Goal: Task Accomplishment & Management: Manage account settings

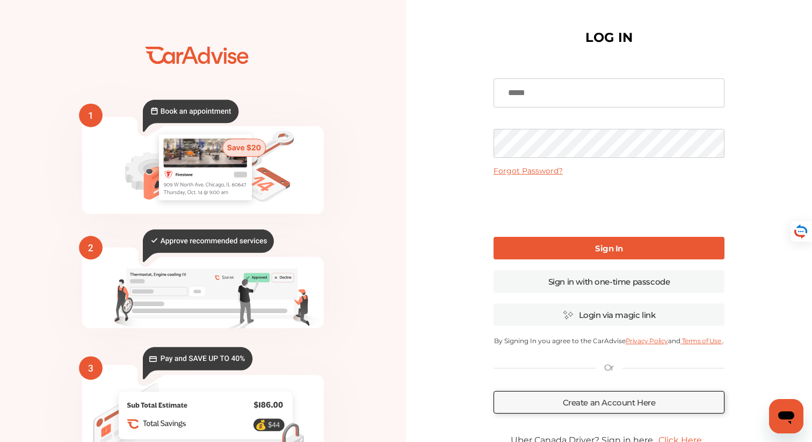
scroll to position [78, 0]
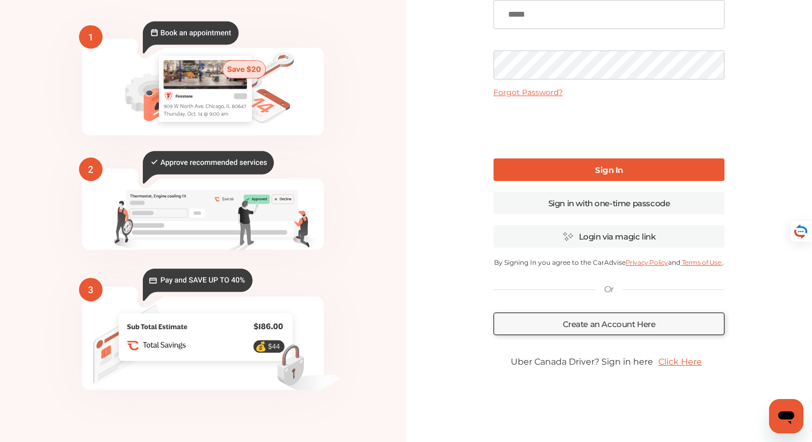
type input "**********"
click at [682, 364] on link "Click Here" at bounding box center [680, 361] width 54 height 21
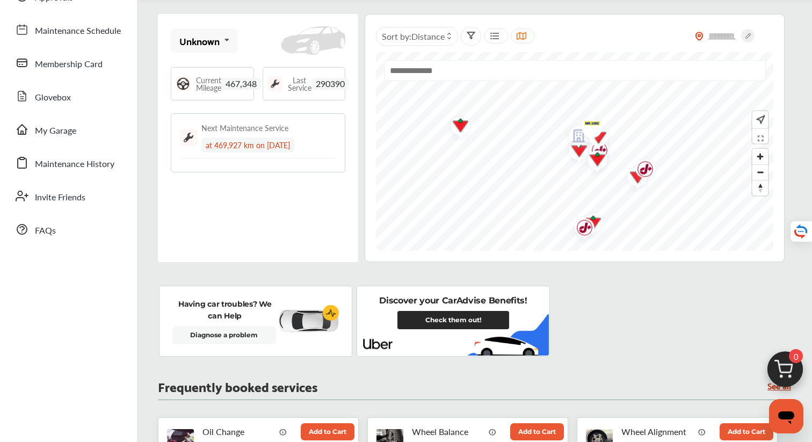
scroll to position [92, 0]
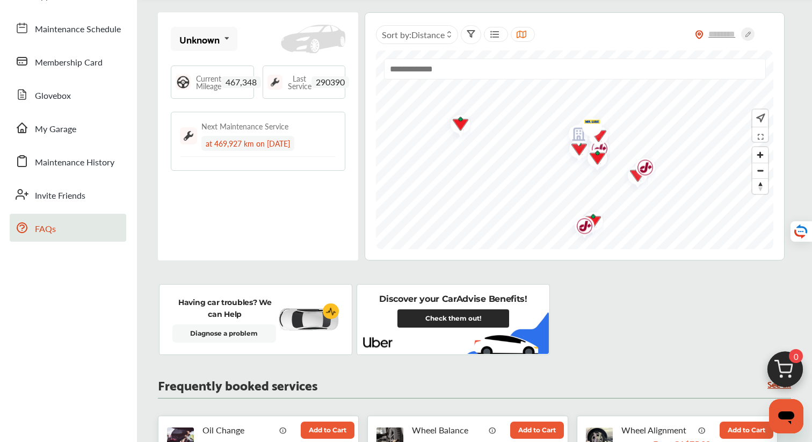
click at [33, 232] on link "FAQs" at bounding box center [68, 228] width 117 height 28
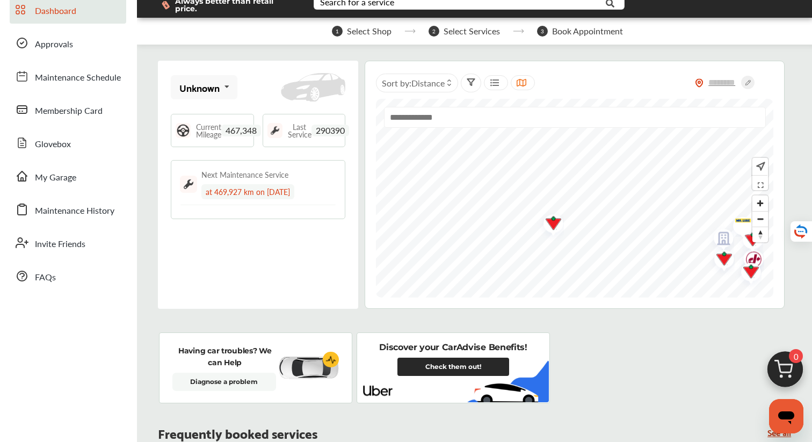
scroll to position [0, 0]
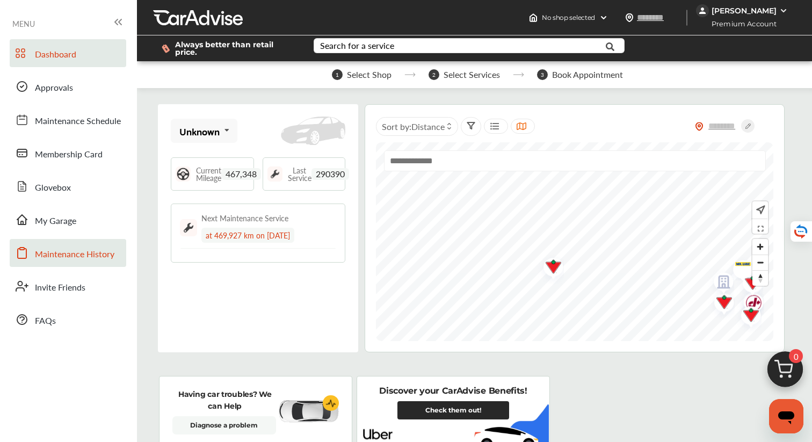
click at [83, 264] on link "Maintenance History" at bounding box center [68, 253] width 117 height 28
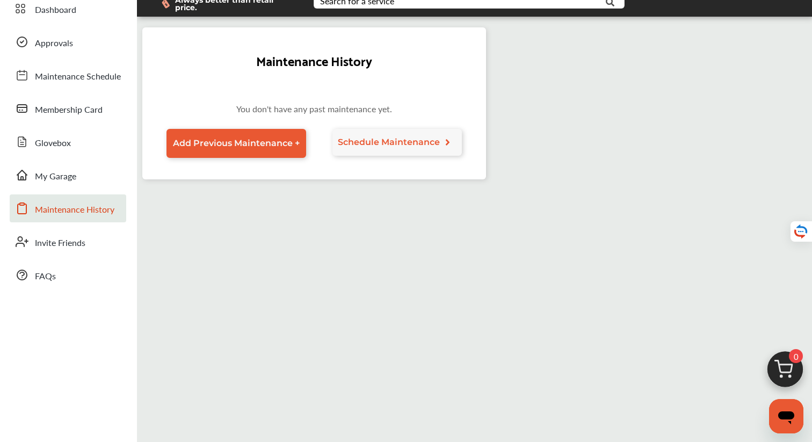
scroll to position [48, 0]
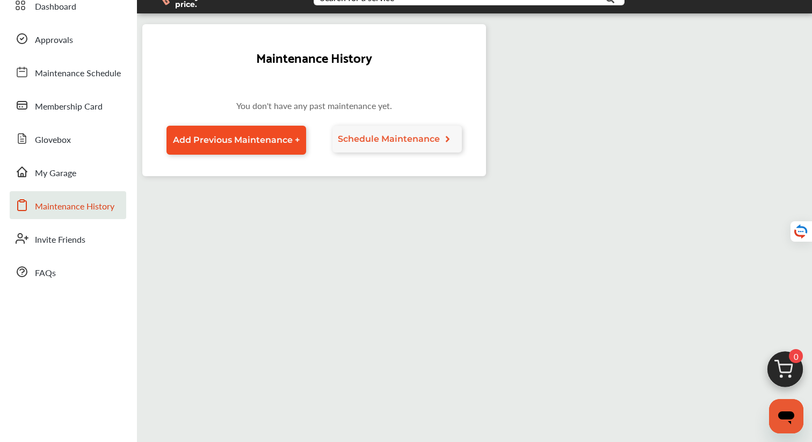
click at [285, 135] on span "Add Previous Maintenance +" at bounding box center [236, 140] width 127 height 10
select select "*"
select select "****"
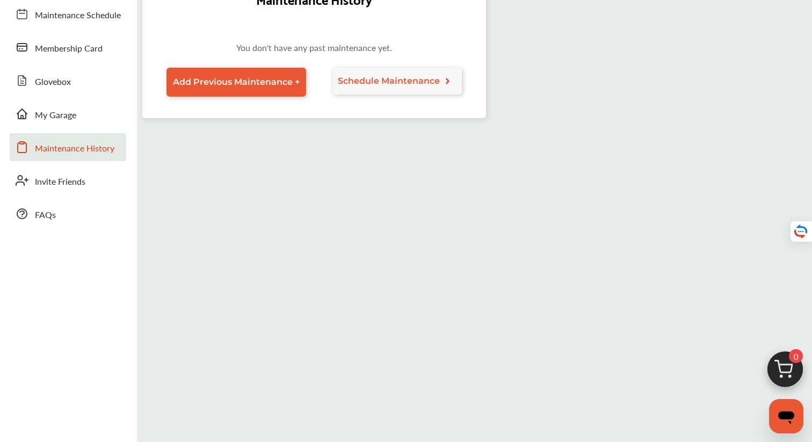
scroll to position [0, 0]
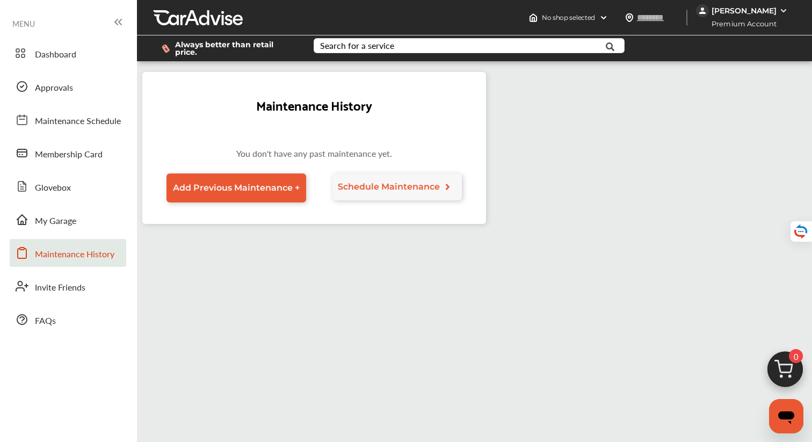
click at [103, 254] on span "Maintenance History" at bounding box center [75, 255] width 80 height 14
click at [67, 222] on span "My Garage" at bounding box center [55, 221] width 41 height 14
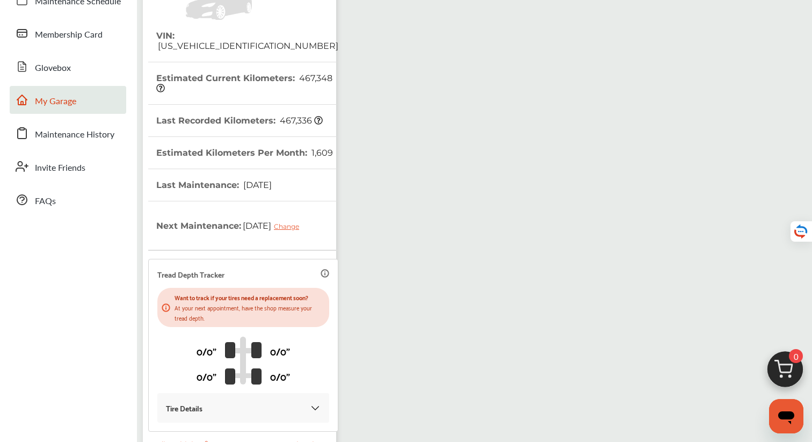
scroll to position [92, 0]
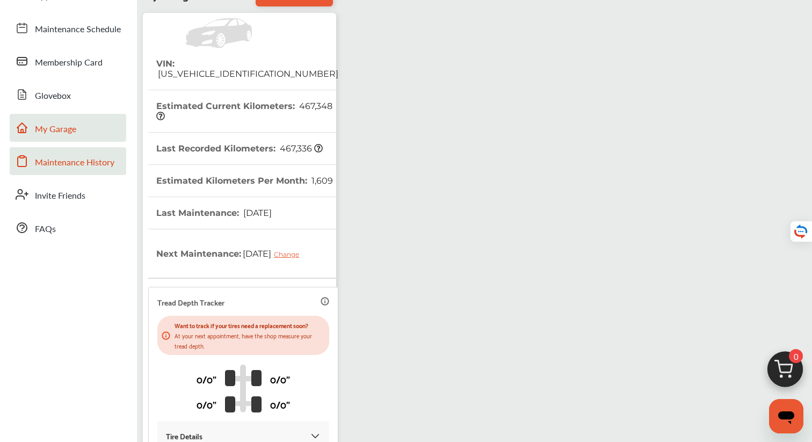
click at [88, 163] on span "Maintenance History" at bounding box center [75, 163] width 80 height 14
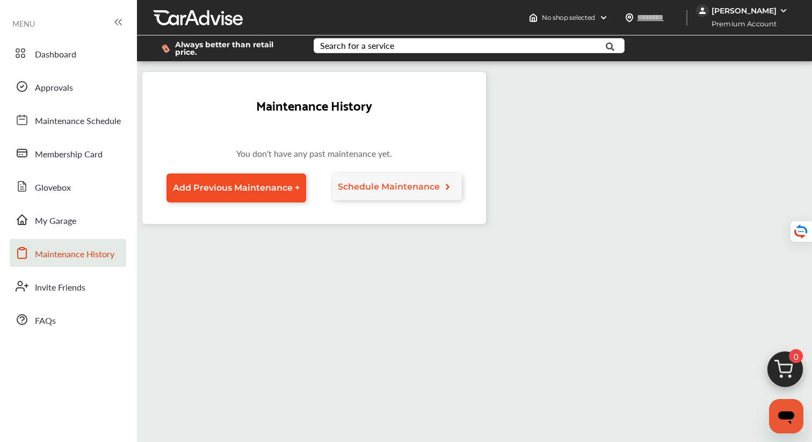
click at [250, 189] on link "Add Previous Maintenance +" at bounding box center [237, 188] width 140 height 29
select select "*"
select select "****"
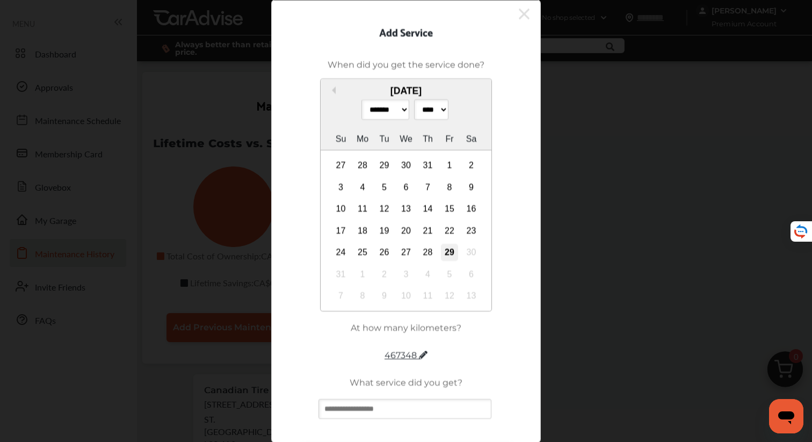
click at [448, 261] on div "29" at bounding box center [449, 252] width 17 height 17
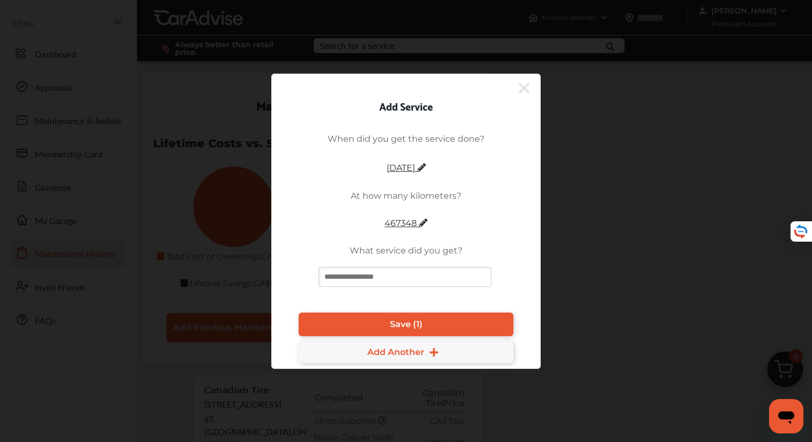
click at [417, 232] on div "When did you get the service done? August 29, 2025 At how many kilometers? 4673…" at bounding box center [406, 216] width 236 height 182
click at [413, 220] on span "467348" at bounding box center [406, 223] width 43 height 10
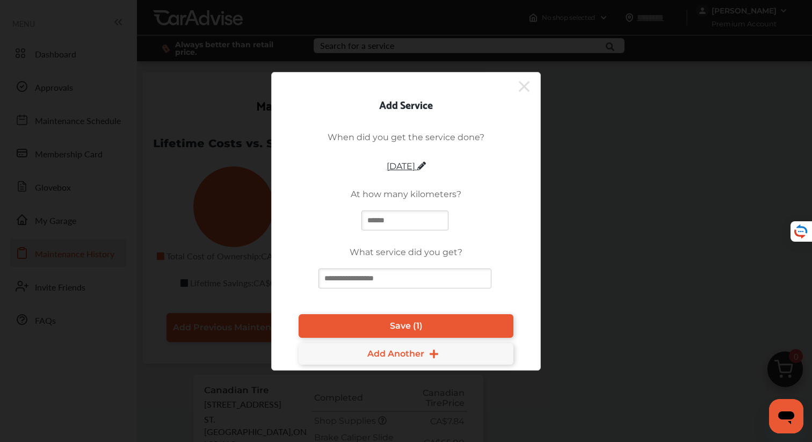
click at [420, 279] on input at bounding box center [405, 279] width 173 height 20
click at [438, 248] on p "What service did you get?" at bounding box center [406, 252] width 113 height 10
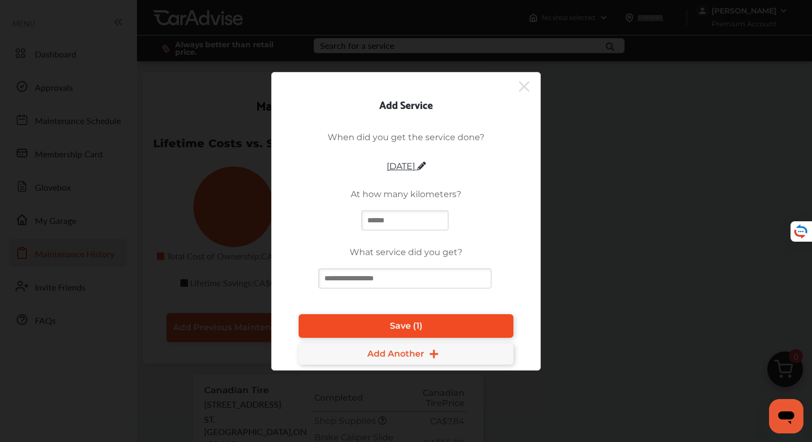
click at [433, 338] on link "Save (1)" at bounding box center [406, 326] width 215 height 24
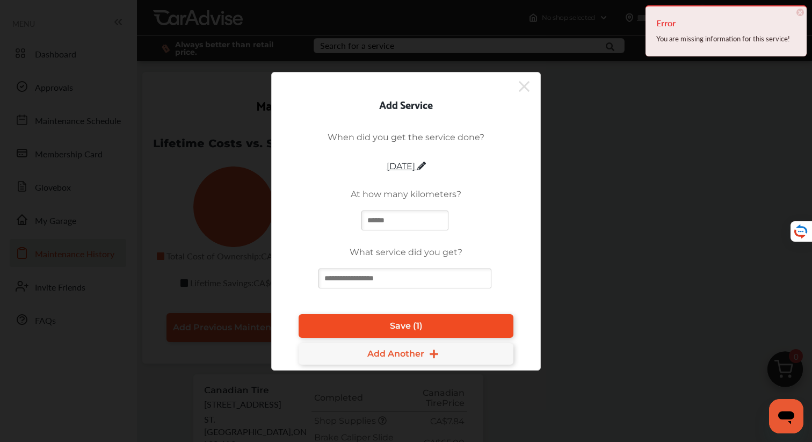
click at [433, 325] on link "Save (1)" at bounding box center [406, 326] width 215 height 24
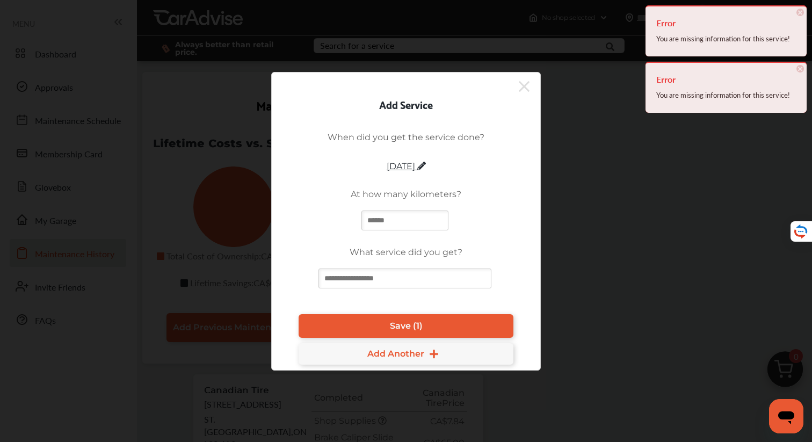
click at [423, 214] on input "text" at bounding box center [405, 221] width 87 height 20
click at [472, 215] on div "When did you get the service done? August 29, 2025 At how many kilometers? What…" at bounding box center [406, 216] width 236 height 185
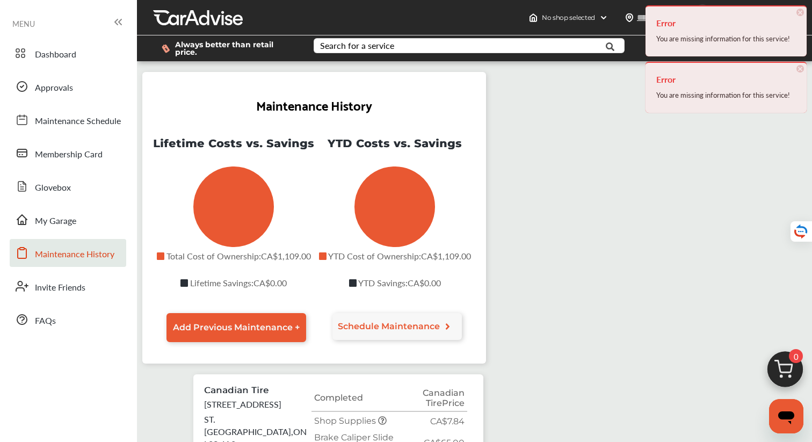
click at [93, 247] on link "Maintenance History" at bounding box center [68, 253] width 117 height 28
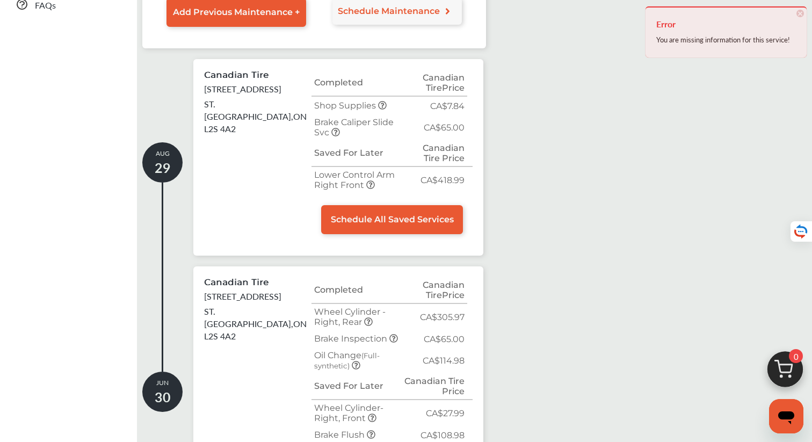
scroll to position [317, 0]
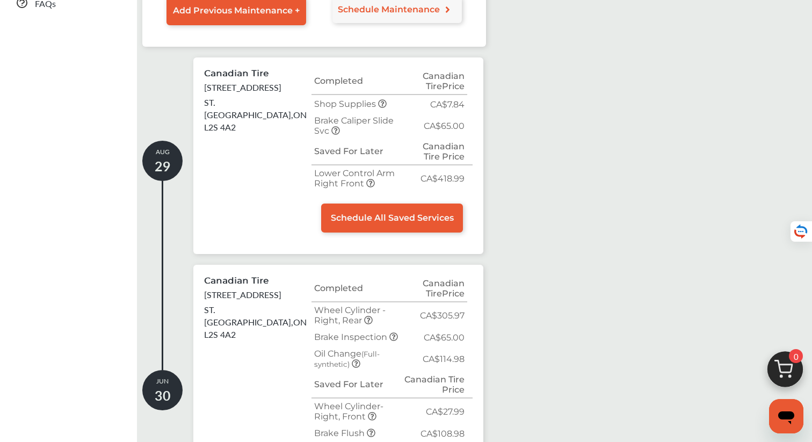
click at [369, 179] on icon at bounding box center [370, 183] width 9 height 9
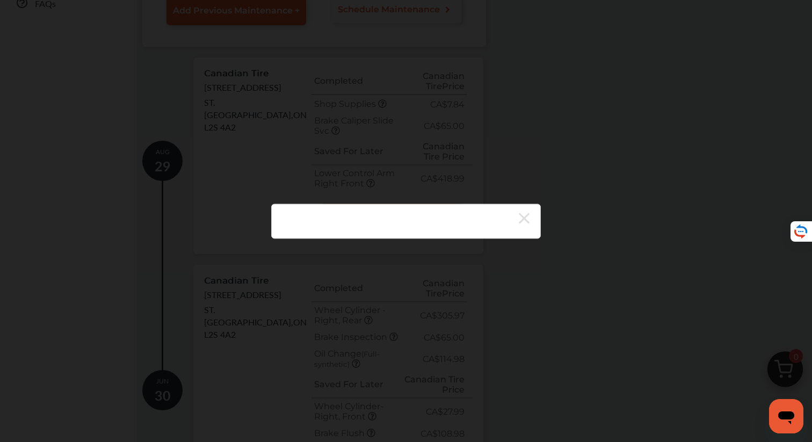
click at [522, 227] on link at bounding box center [524, 219] width 11 height 18
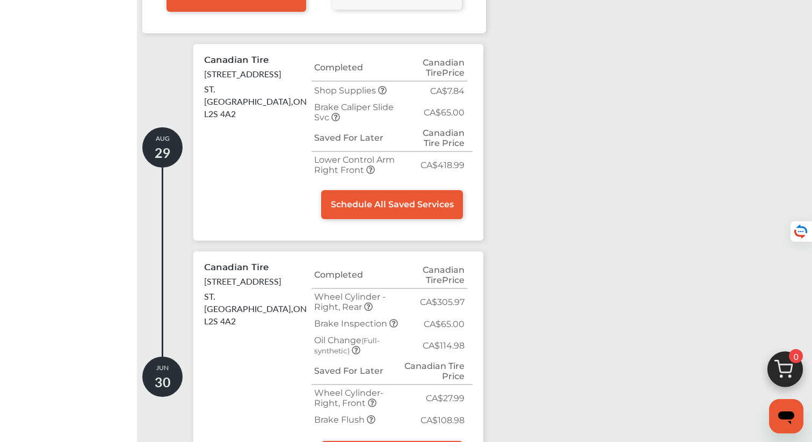
scroll to position [333, 0]
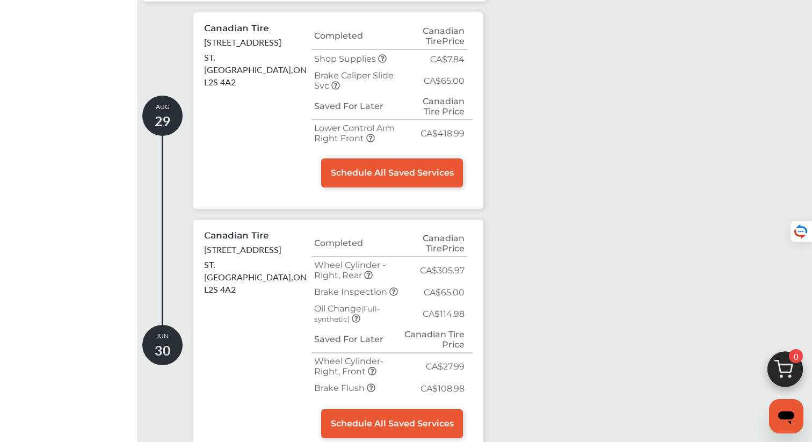
click at [555, 156] on div "Maintenance History Lifetime Costs vs. Savings Total Cost of Ownership Lifetime…" at bounding box center [475, 102] width 670 height 790
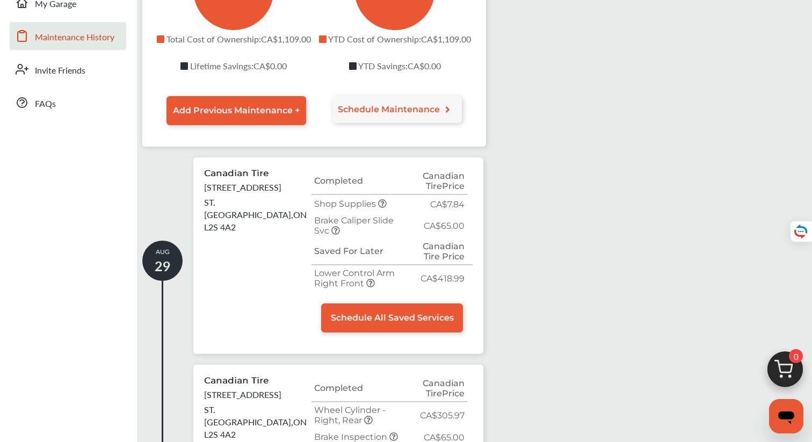
scroll to position [213, 0]
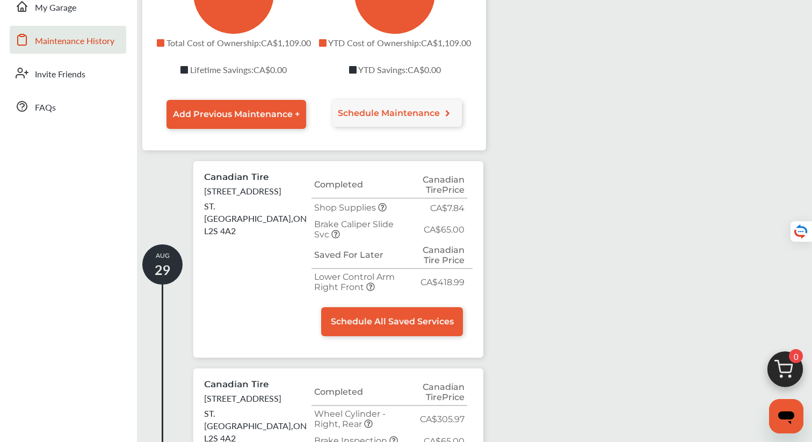
click at [388, 202] on td "Shop Supplies" at bounding box center [357, 207] width 91 height 18
click at [380, 203] on icon at bounding box center [382, 207] width 9 height 9
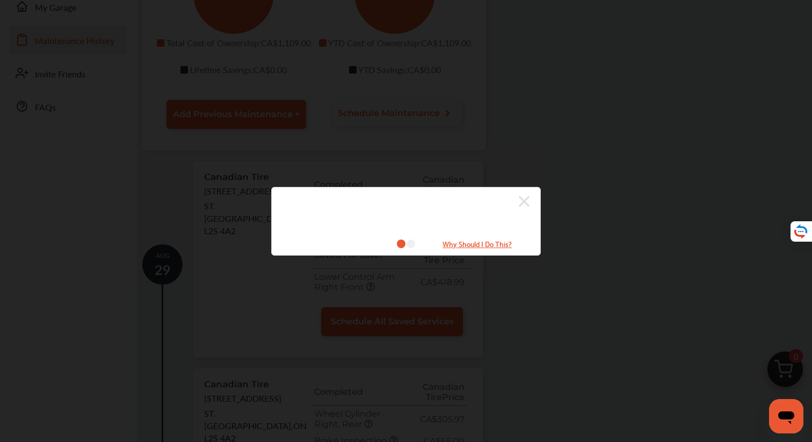
click at [537, 199] on div "Why Should I Do This?" at bounding box center [406, 221] width 270 height 69
click at [409, 241] on icon at bounding box center [411, 244] width 9 height 9
click at [457, 242] on small "Why Should I Do This?" at bounding box center [477, 244] width 107 height 12
click at [531, 200] on div "What Is Included?" at bounding box center [406, 221] width 270 height 69
drag, startPoint x: 349, startPoint y: 208, endPoint x: 393, endPoint y: 241, distance: 55.2
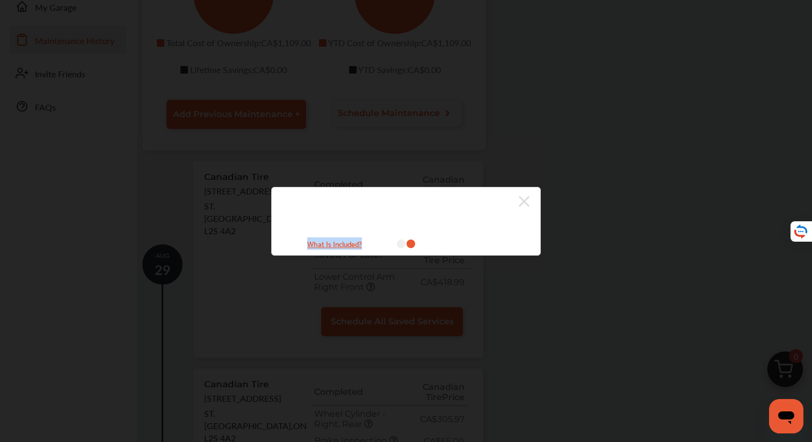
click at [393, 241] on div "What Is Included?" at bounding box center [406, 221] width 270 height 69
click at [599, 197] on div "What Is Included?" at bounding box center [406, 221] width 812 height 442
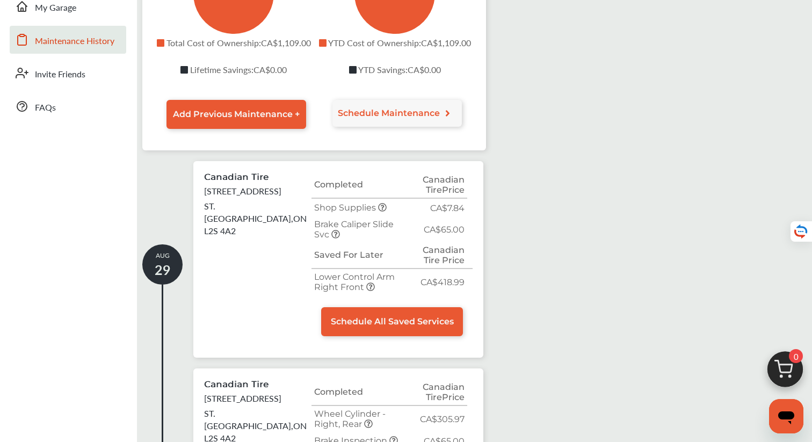
click at [370, 283] on icon at bounding box center [370, 287] width 9 height 9
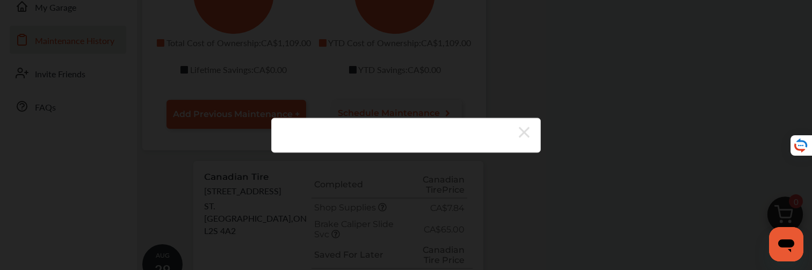
click at [767, 182] on div at bounding box center [406, 135] width 812 height 270
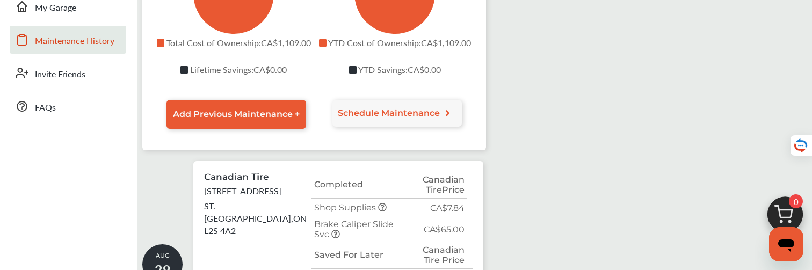
click at [569, 169] on div "Maintenance History Lifetime Costs vs. Savings Total Cost of Ownership Lifetime…" at bounding box center [475, 251] width 670 height 790
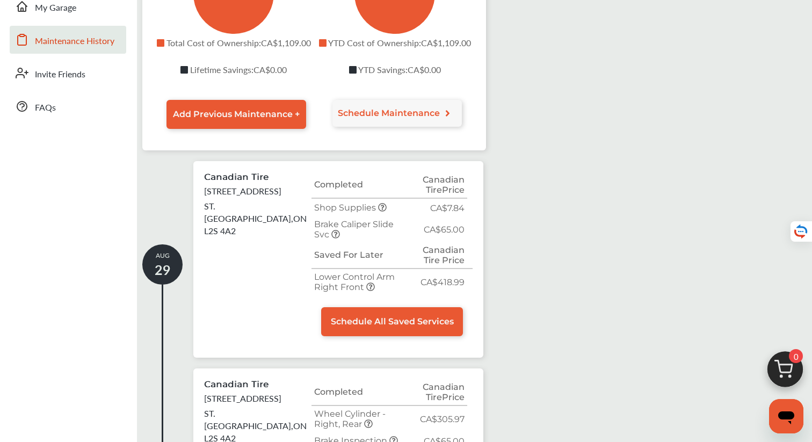
click at [600, 107] on div "Maintenance History Lifetime Costs vs. Savings Total Cost of Ownership Lifetime…" at bounding box center [475, 251] width 670 height 790
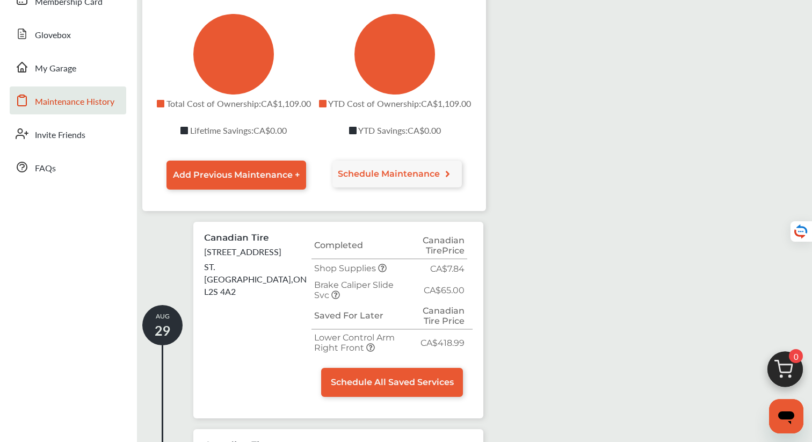
scroll to position [166, 0]
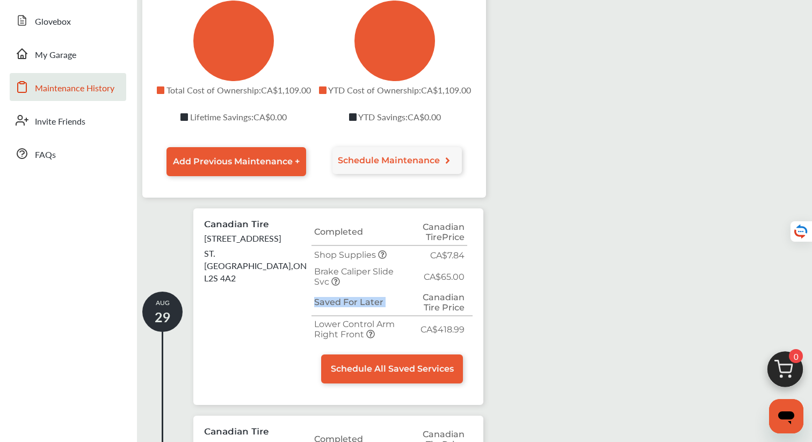
drag, startPoint x: 316, startPoint y: 297, endPoint x: 411, endPoint y: 295, distance: 94.6
click at [411, 295] on tr "Saved For Later Canadian Tire Price" at bounding box center [392, 303] width 161 height 26
click at [563, 323] on div "Maintenance History Lifetime Costs vs. Savings Total Cost of Ownership Lifetime…" at bounding box center [475, 298] width 670 height 790
drag, startPoint x: 462, startPoint y: 327, endPoint x: 419, endPoint y: 327, distance: 43.5
click at [419, 327] on td "CA$418.99" at bounding box center [434, 329] width 65 height 26
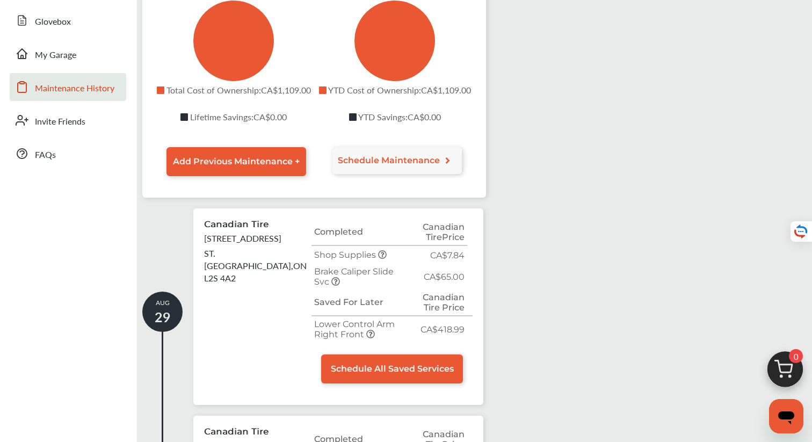
click at [544, 325] on div "Maintenance History Lifetime Costs vs. Savings Total Cost of Ownership Lifetime…" at bounding box center [475, 298] width 670 height 790
drag, startPoint x: 462, startPoint y: 271, endPoint x: 317, endPoint y: 251, distance: 146.4
click at [317, 251] on tbody "Shop Supplies CA$7.84 Brake Caliper Slide Svc CA$65.00" at bounding box center [392, 268] width 161 height 44
click at [463, 272] on span "CA$65.00" at bounding box center [444, 277] width 41 height 10
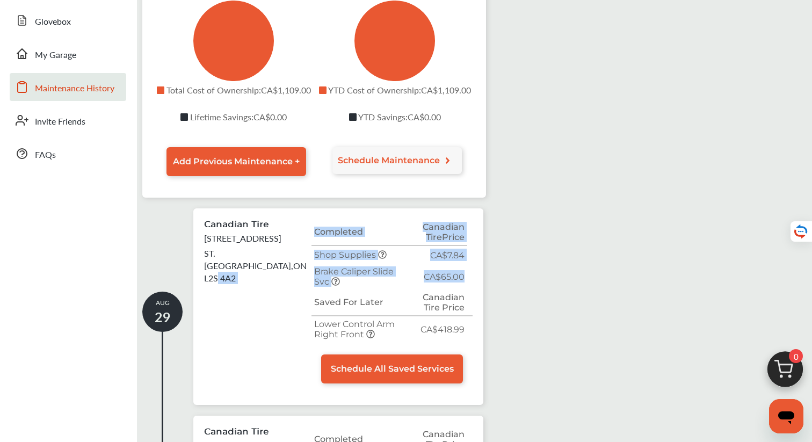
drag, startPoint x: 451, startPoint y: 269, endPoint x: 310, endPoint y: 246, distance: 143.2
click at [310, 246] on div "Canadian Tire 431 LOUTH STREET ST. CATHARINES , ON L2S 4A2 Completed Canadian T…" at bounding box center [338, 301] width 269 height 164
click at [310, 247] on p "ST. CATHARINES , ON L2S 4A2" at bounding box center [257, 265] width 107 height 37
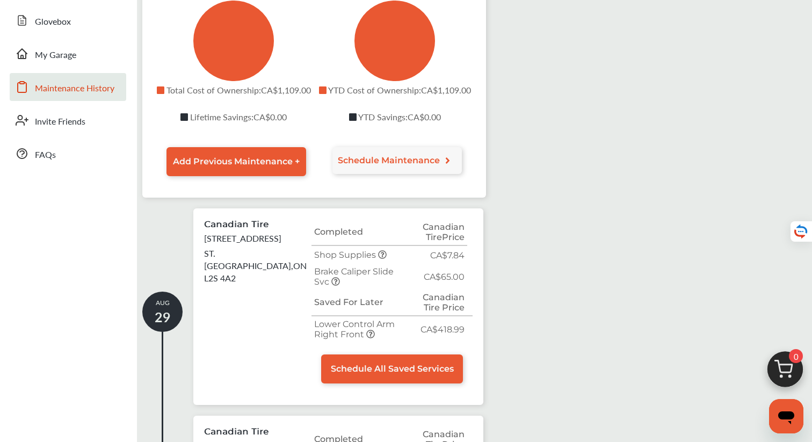
scroll to position [185, 0]
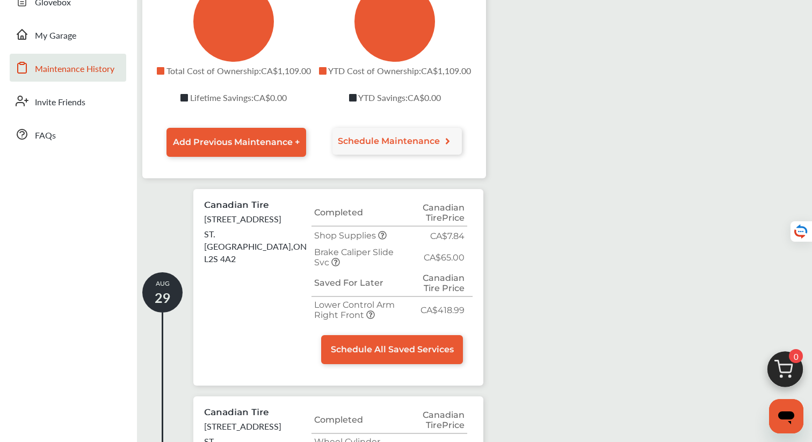
click at [516, 279] on div "Maintenance History Lifetime Costs vs. Savings Total Cost of Ownership Lifetime…" at bounding box center [475, 279] width 670 height 790
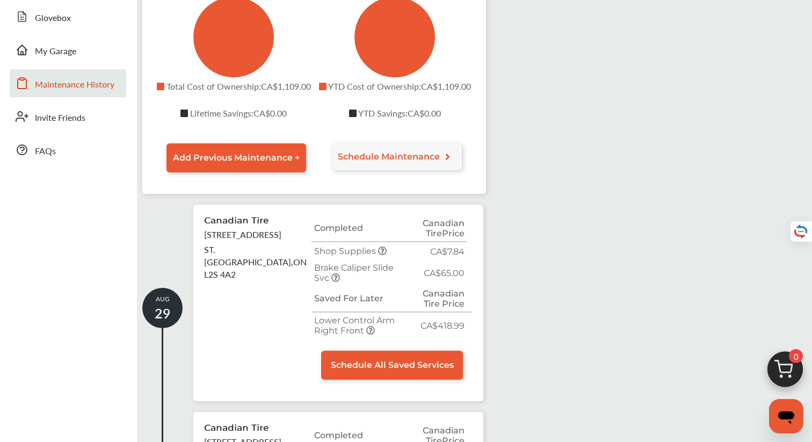
scroll to position [160, 0]
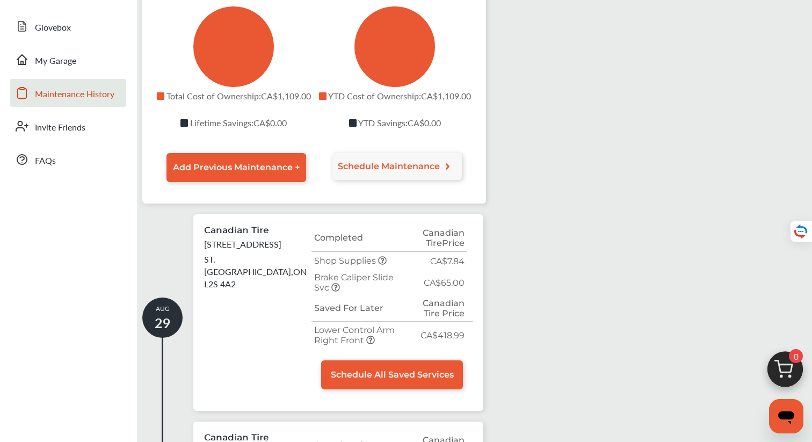
click at [570, 156] on div "Maintenance History Lifetime Costs vs. Savings Total Cost of Ownership Lifetime…" at bounding box center [475, 304] width 670 height 790
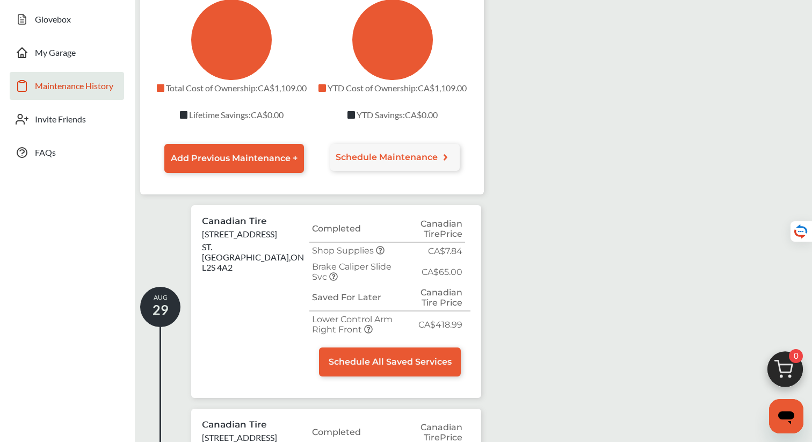
scroll to position [160, 0]
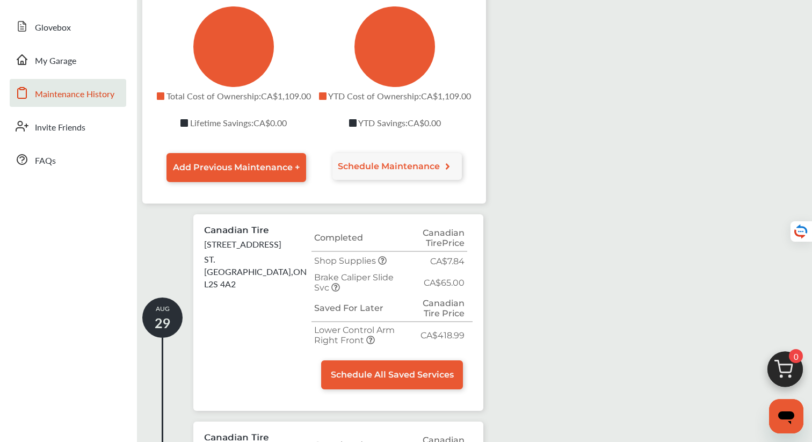
click at [593, 180] on div "Maintenance History Lifetime Costs vs. Savings Total Cost of Ownership Lifetime…" at bounding box center [475, 304] width 670 height 790
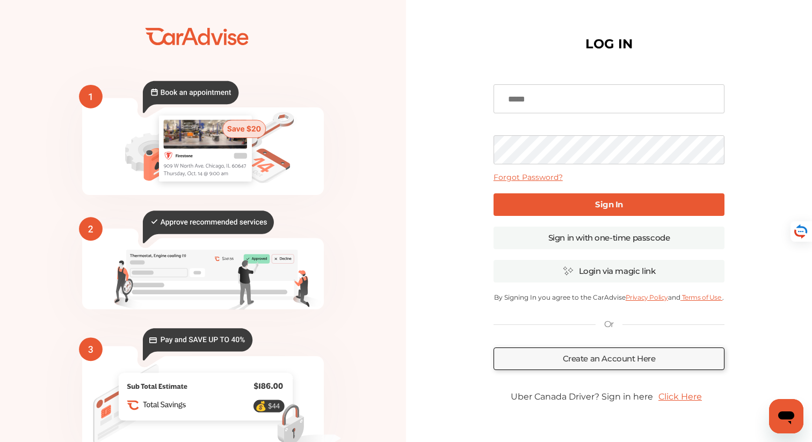
click at [581, 107] on input at bounding box center [609, 98] width 231 height 29
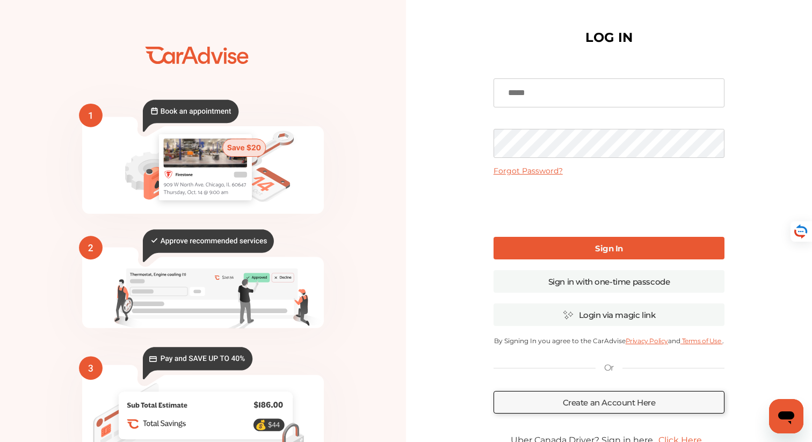
type input "**********"
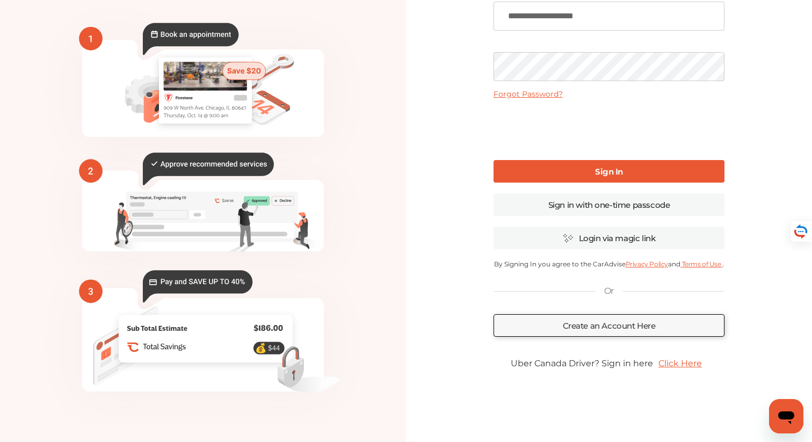
scroll to position [82, 0]
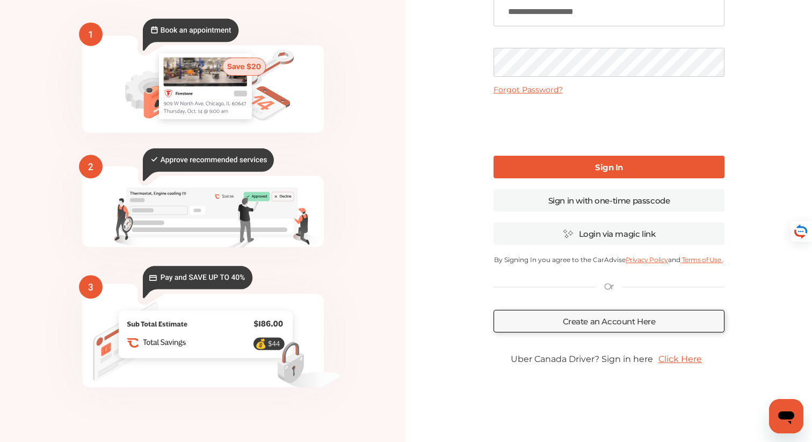
click at [679, 363] on link "Click Here" at bounding box center [680, 359] width 54 height 21
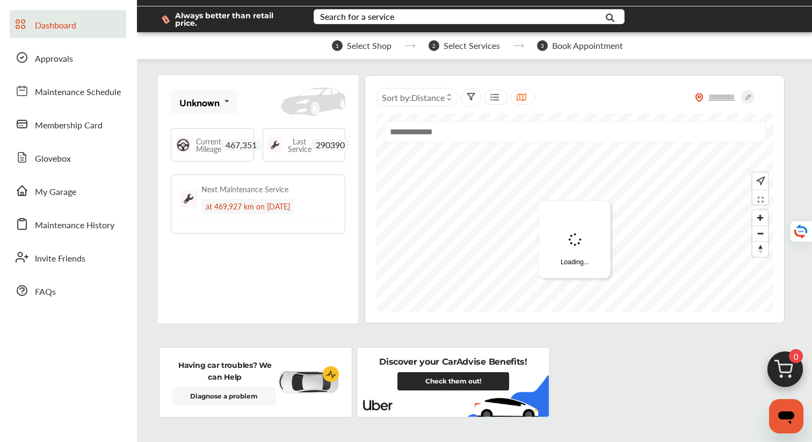
scroll to position [34, 0]
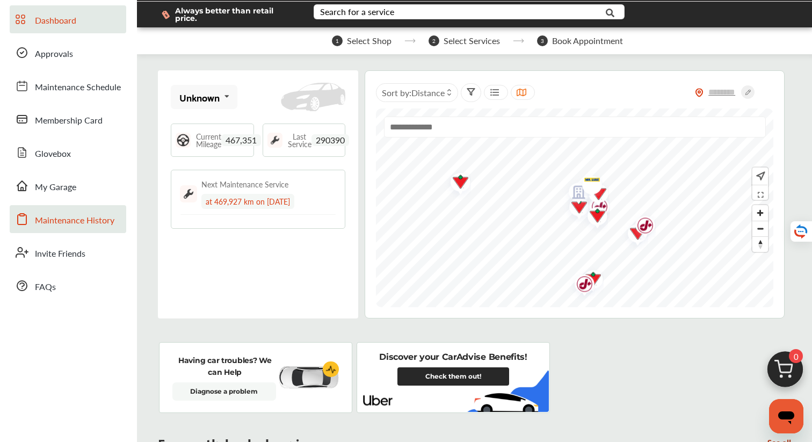
click at [85, 218] on span "Maintenance History" at bounding box center [75, 221] width 80 height 14
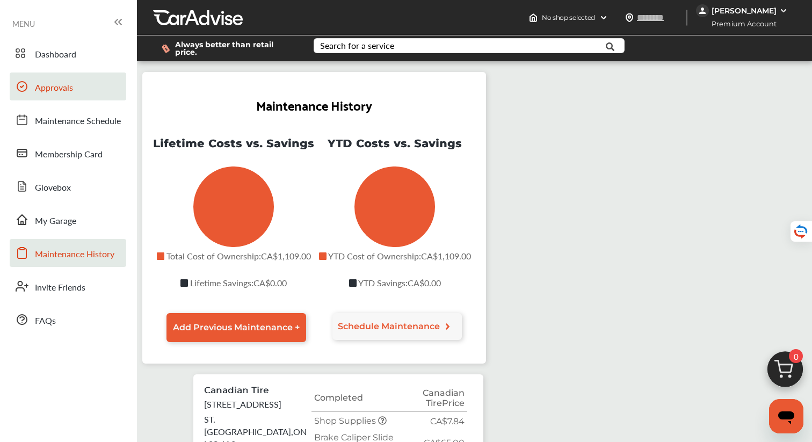
click at [76, 85] on link "Approvals" at bounding box center [68, 87] width 117 height 28
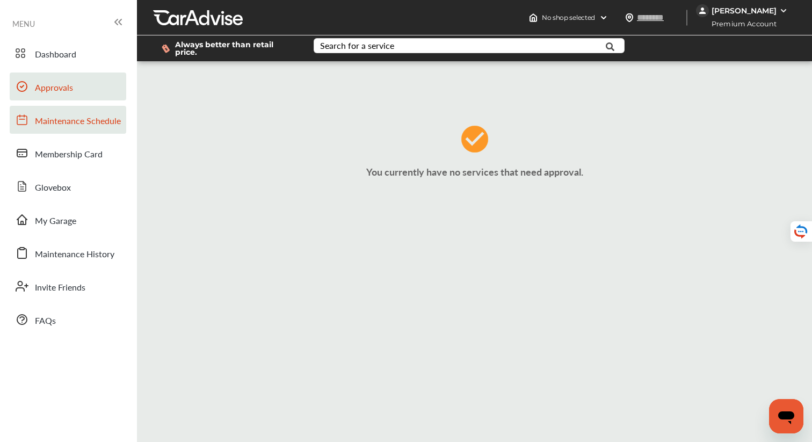
click at [96, 123] on span "Maintenance Schedule" at bounding box center [78, 121] width 86 height 14
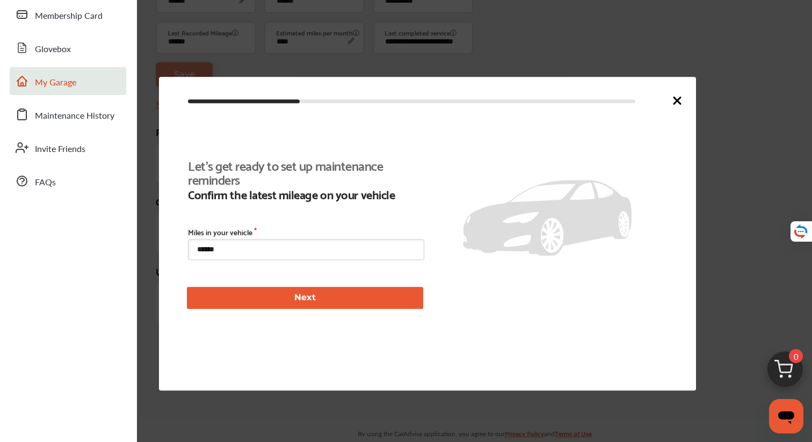
click at [92, 152] on div "Dashboard Approvals Maintenance Schedule Membership Card Glovebox My Garage Mai…" at bounding box center [68, 48] width 126 height 294
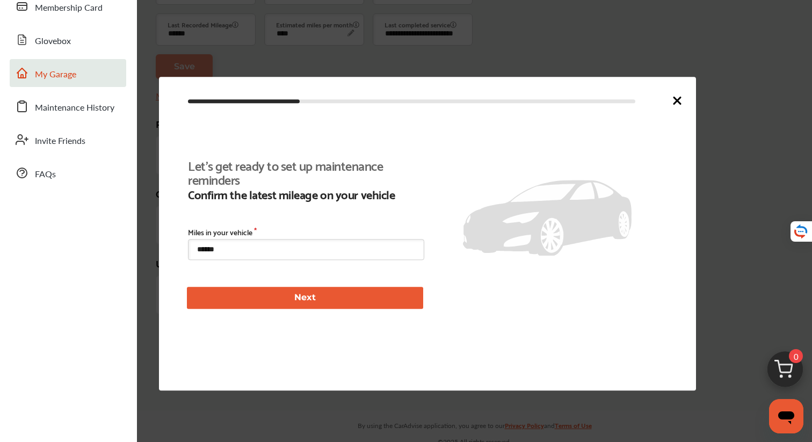
scroll to position [148, 0]
